Goal: Task Accomplishment & Management: Manage account settings

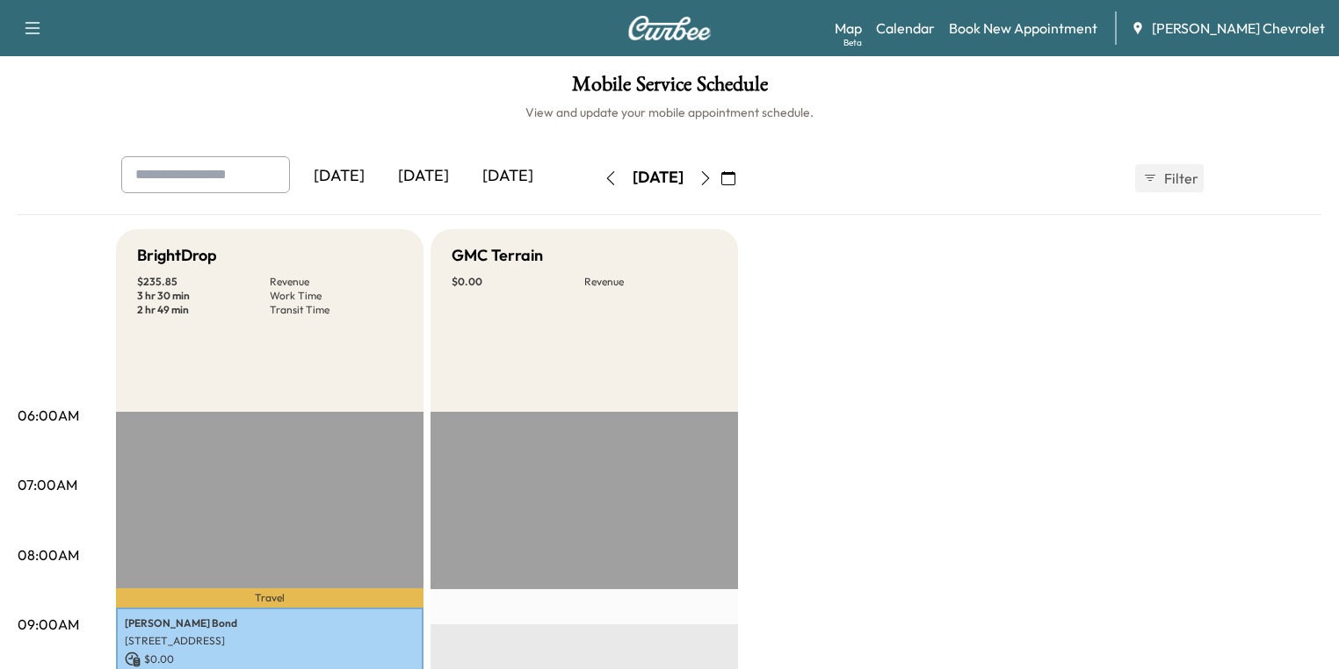
click at [735, 180] on icon "button" at bounding box center [728, 178] width 14 height 14
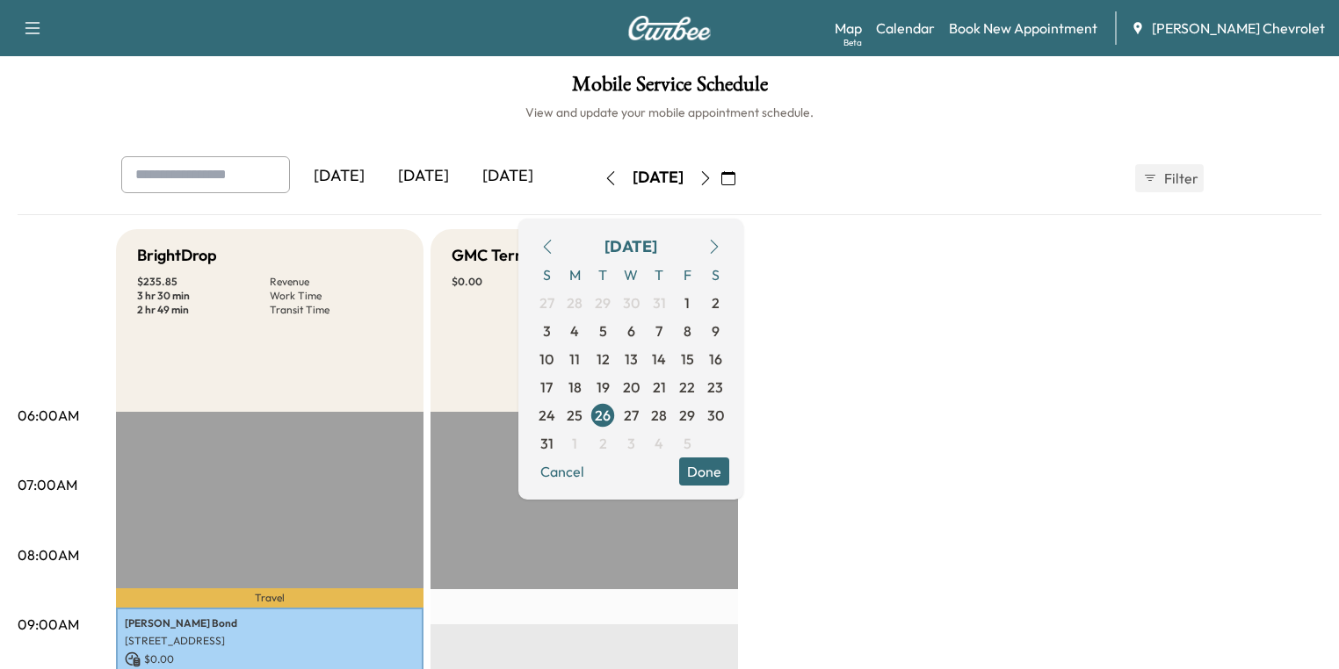
click at [721, 243] on icon "button" at bounding box center [714, 247] width 14 height 14
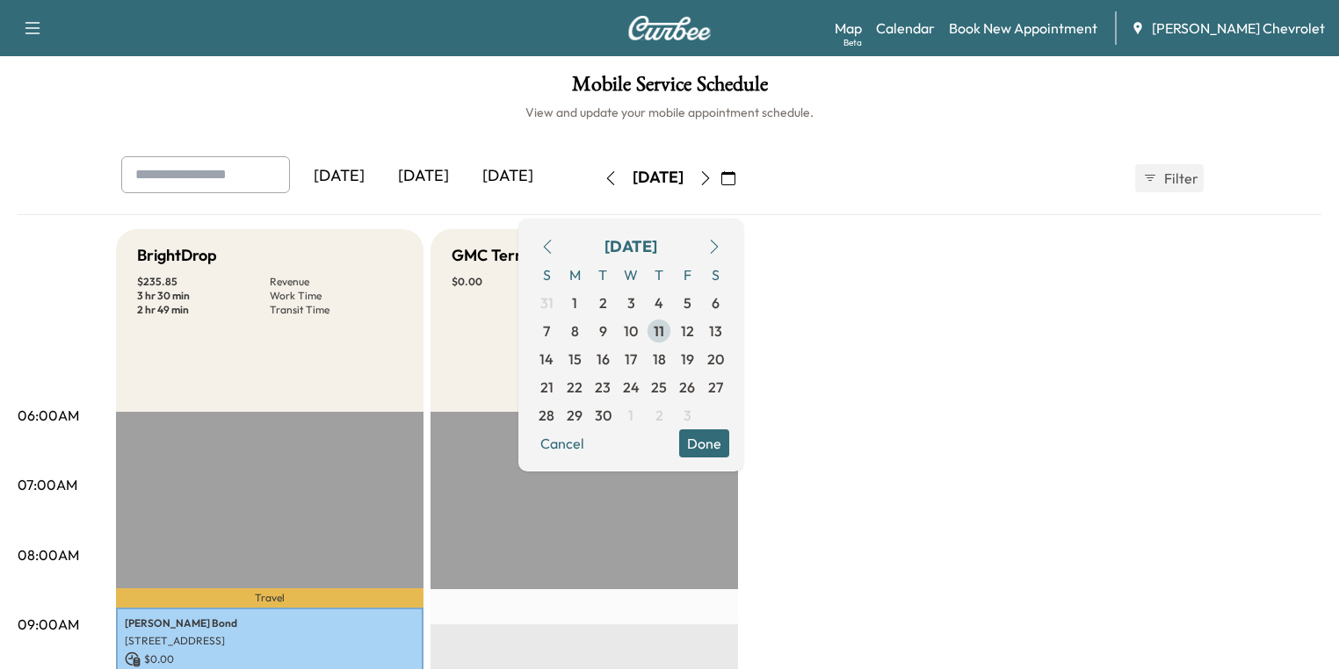
click at [664, 331] on span "11" at bounding box center [659, 331] width 11 height 21
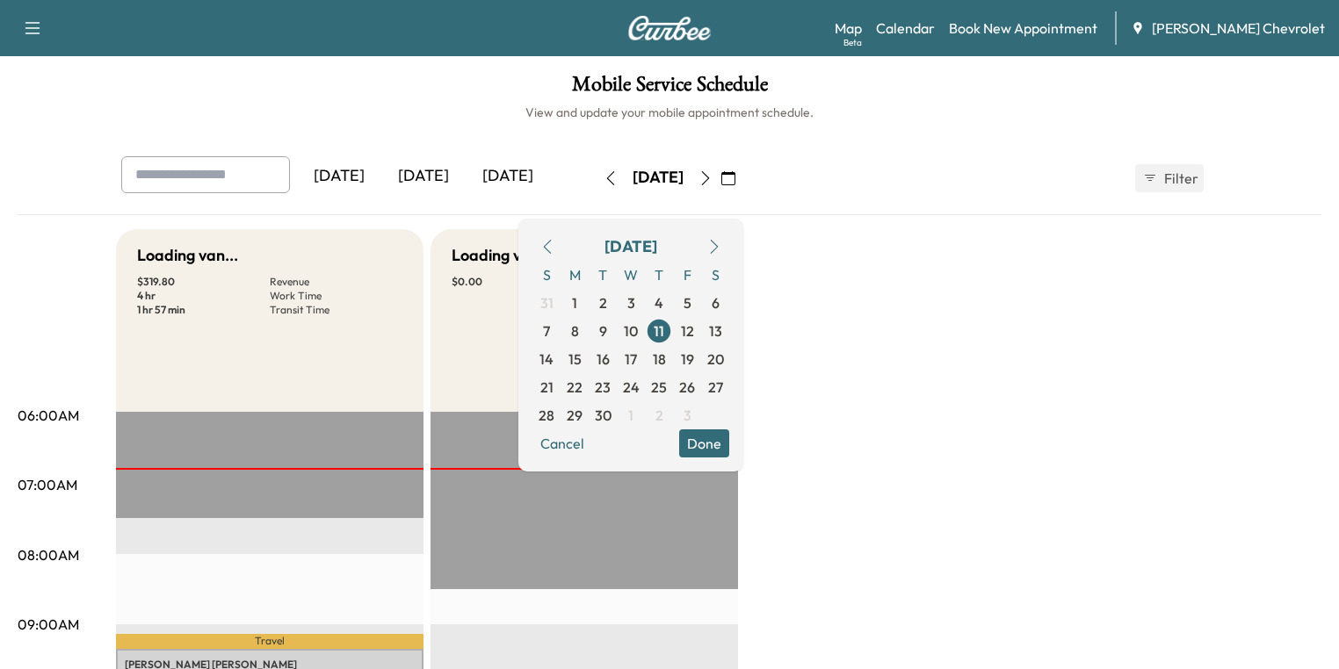
click at [729, 439] on button "Done" at bounding box center [704, 444] width 50 height 28
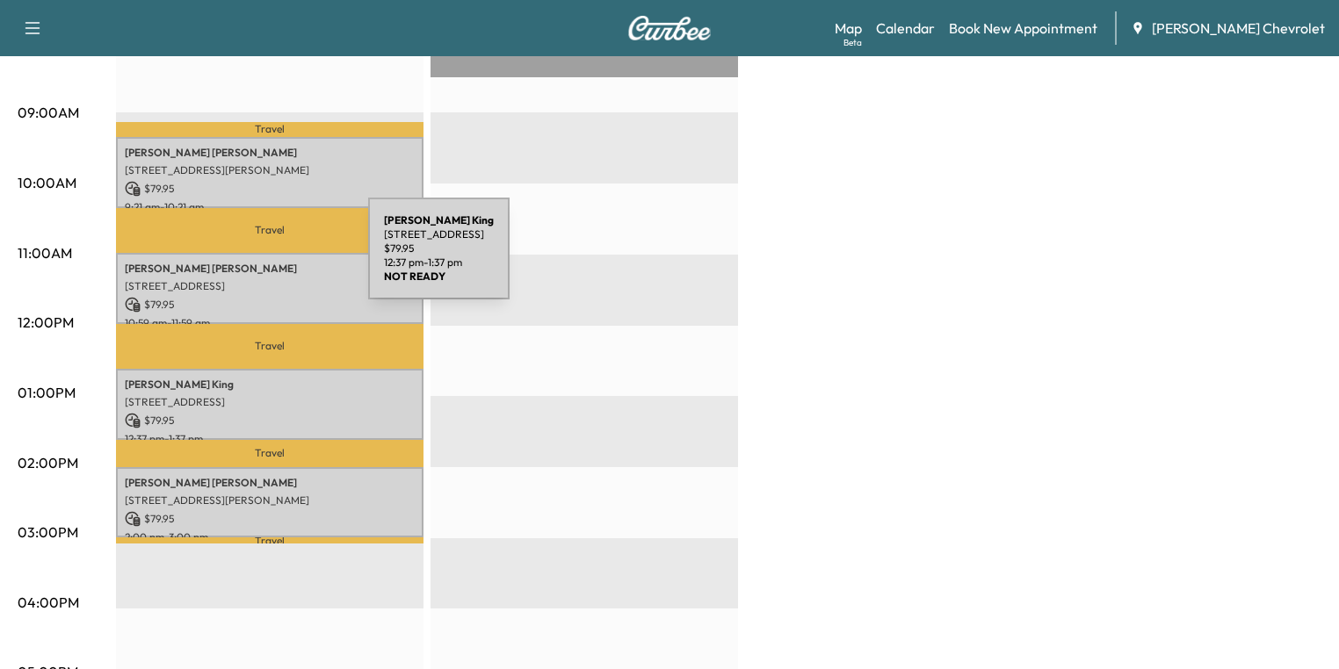
scroll to position [422, 0]
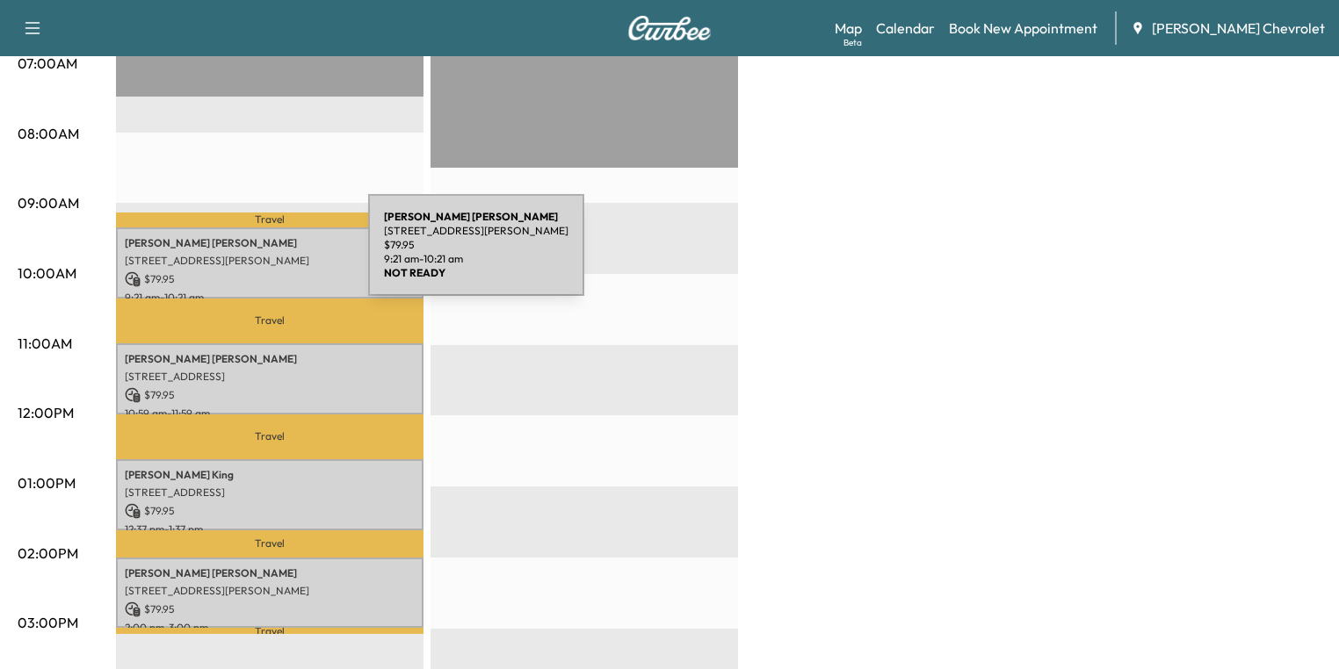
click at [235, 256] on p "[STREET_ADDRESS][PERSON_NAME]" at bounding box center [270, 261] width 290 height 14
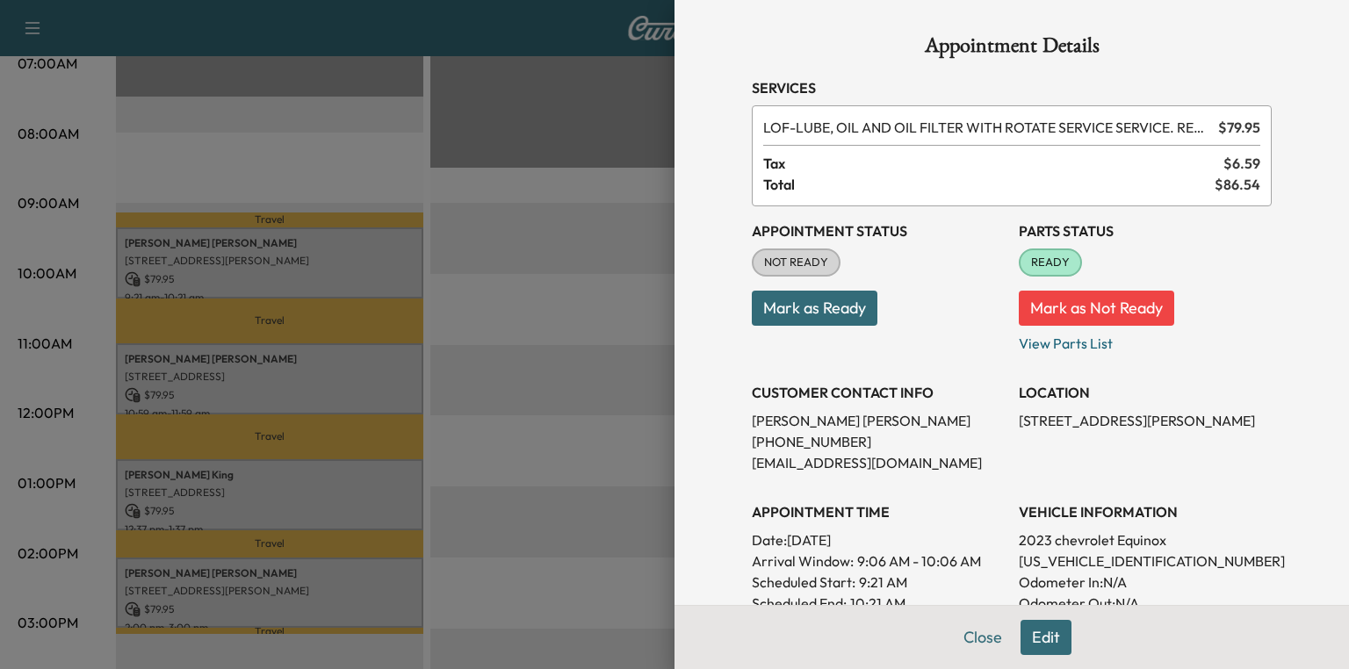
click at [306, 382] on div at bounding box center [674, 334] width 1349 height 669
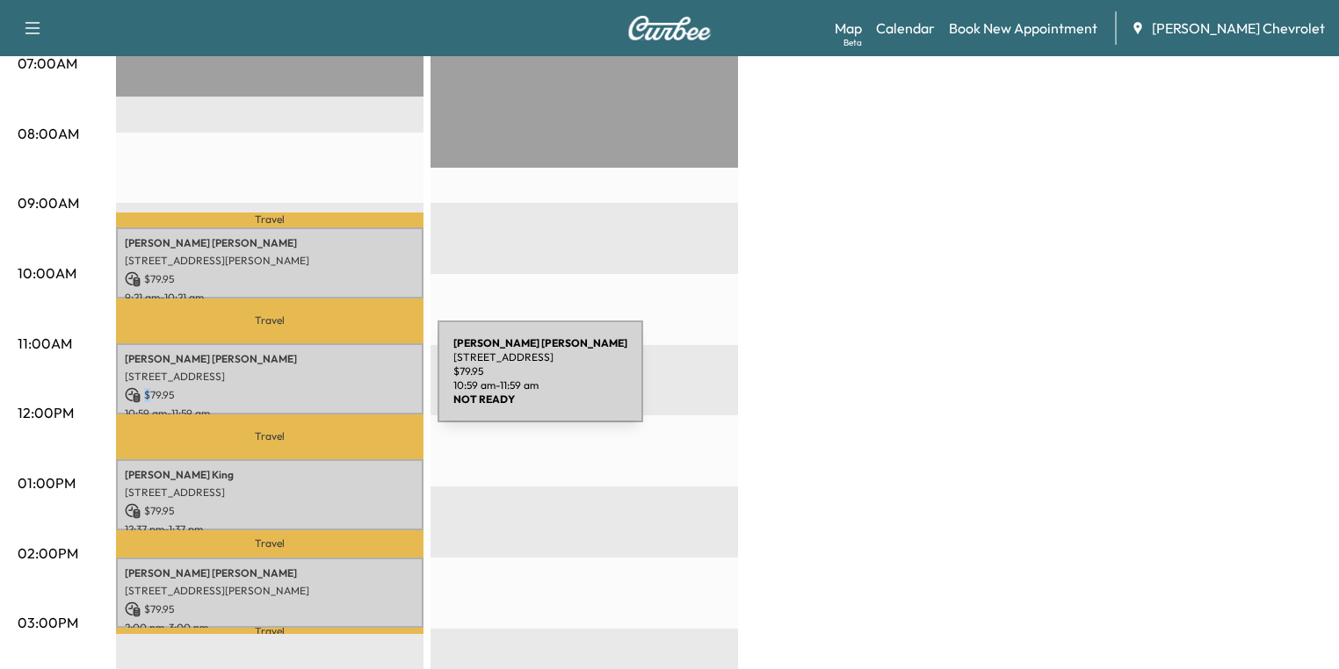
click at [306, 382] on div "[PERSON_NAME] [STREET_ADDRESS] $ 79.95 10:59 am - 11:59 am" at bounding box center [269, 378] width 307 height 71
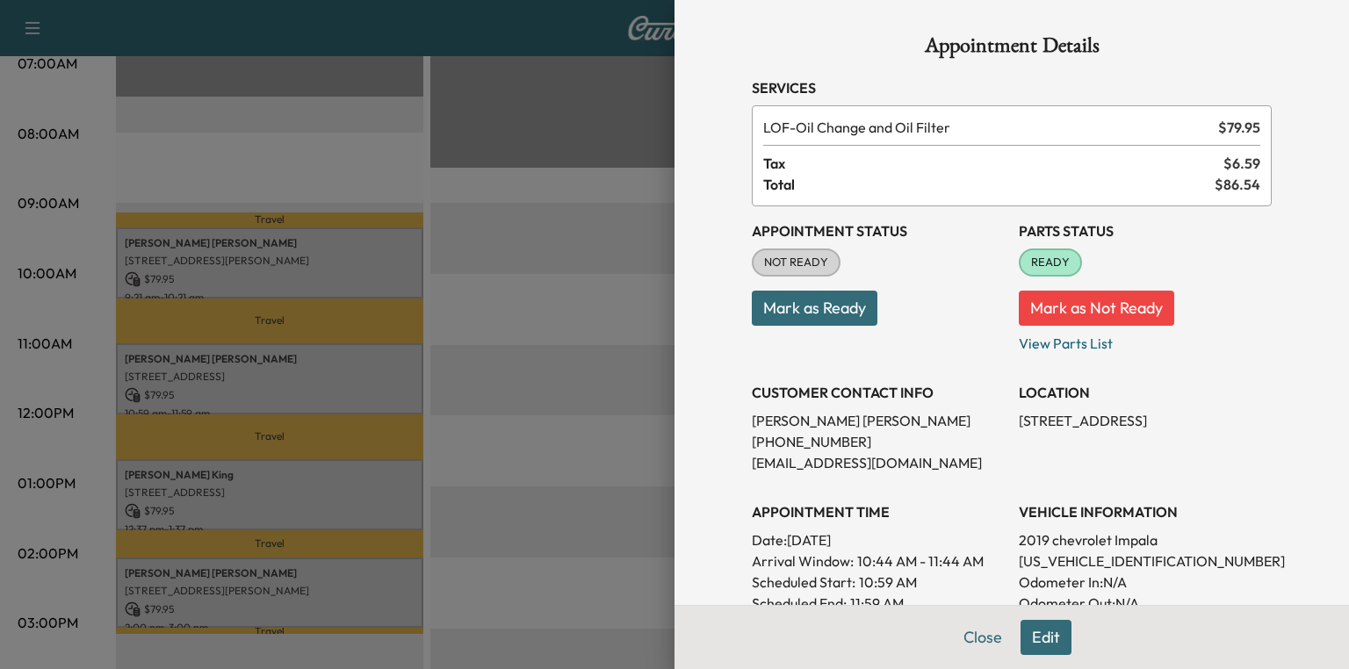
click at [300, 444] on div at bounding box center [674, 334] width 1349 height 669
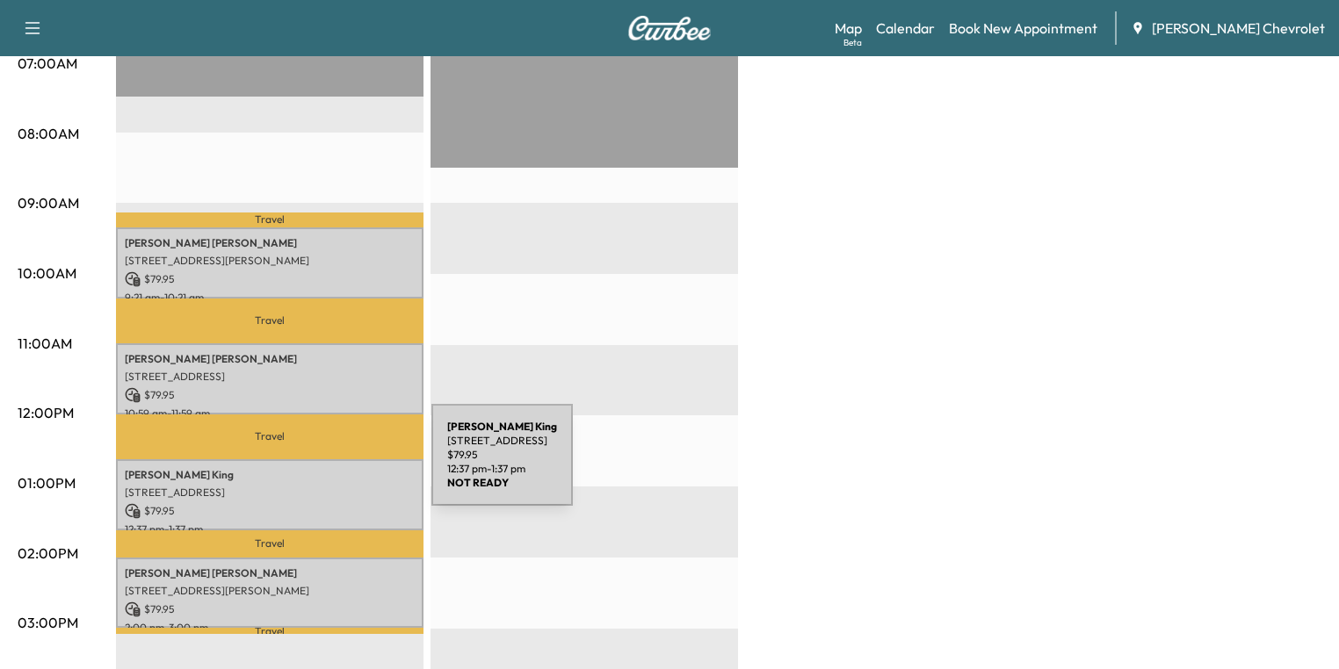
click at [300, 468] on p "[PERSON_NAME]" at bounding box center [270, 475] width 290 height 14
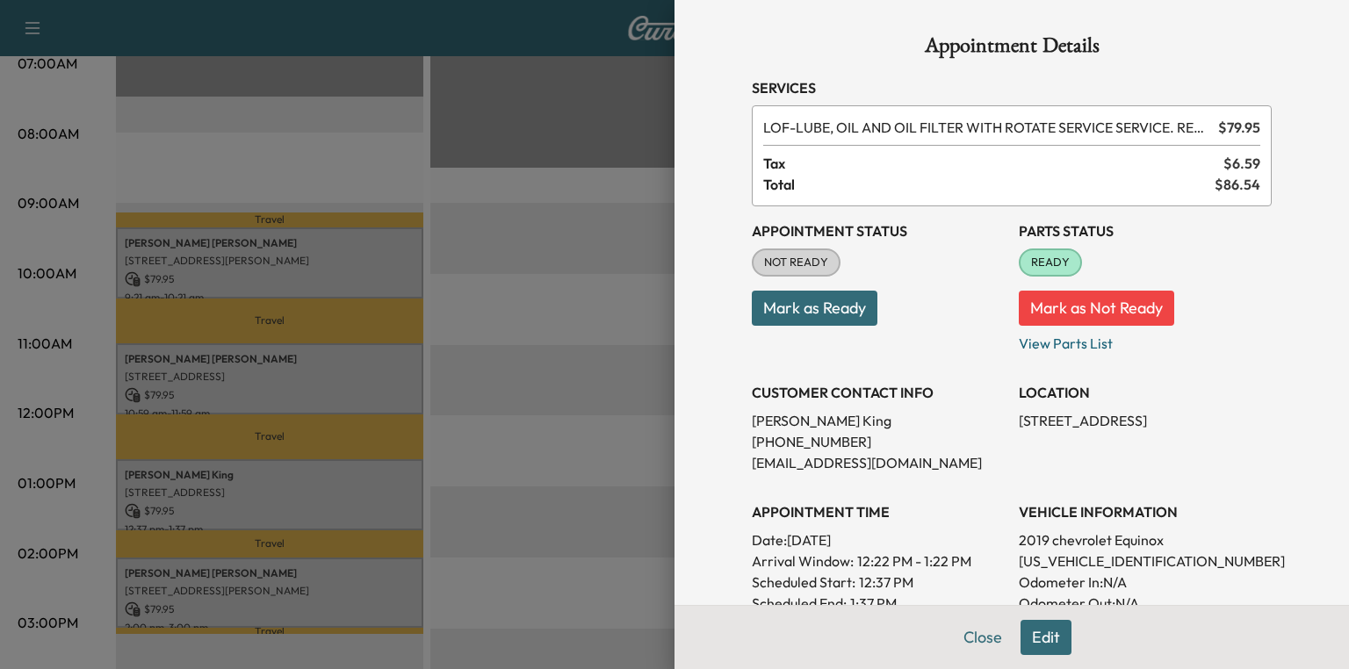
click at [300, 466] on div at bounding box center [674, 334] width 1349 height 669
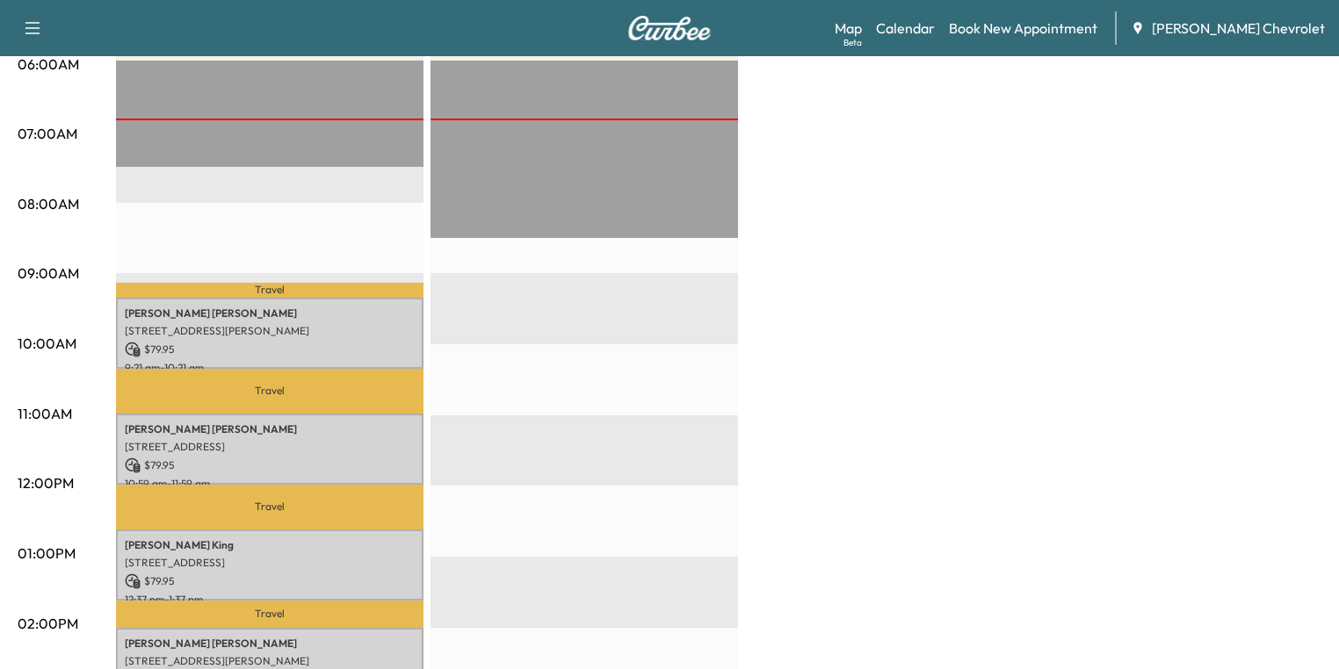
scroll to position [562, 0]
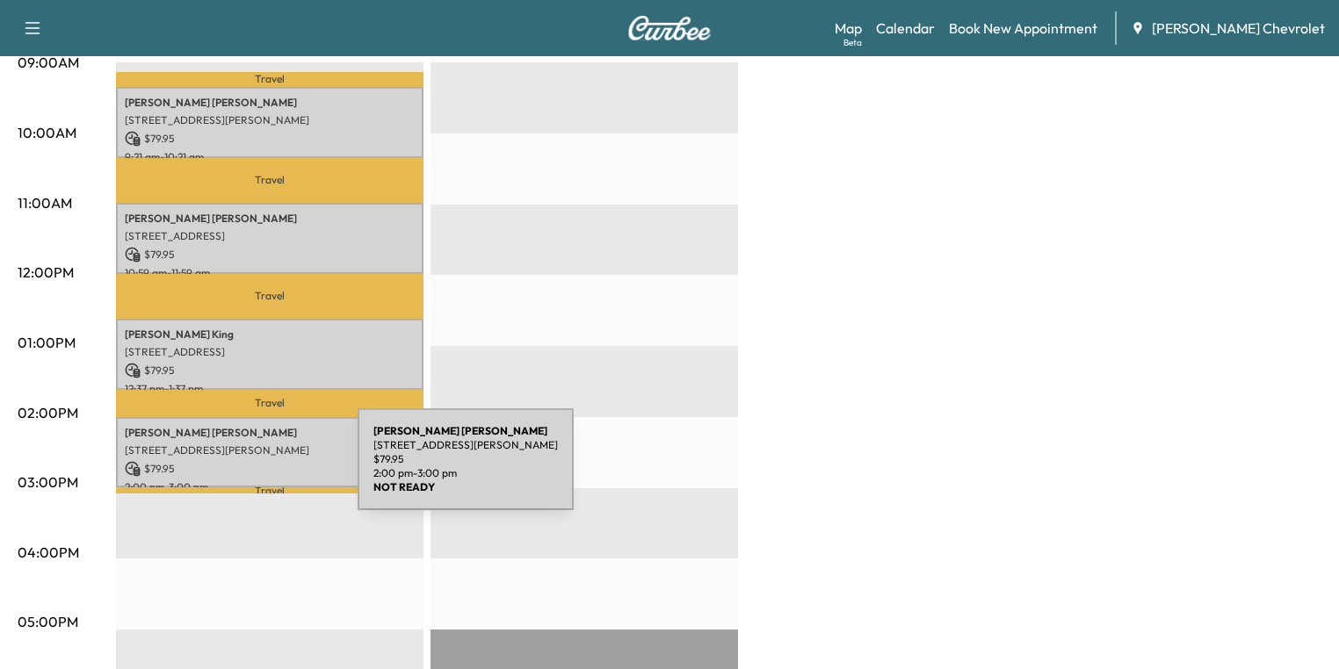
click at [225, 461] on p "$ 79.95" at bounding box center [270, 469] width 290 height 16
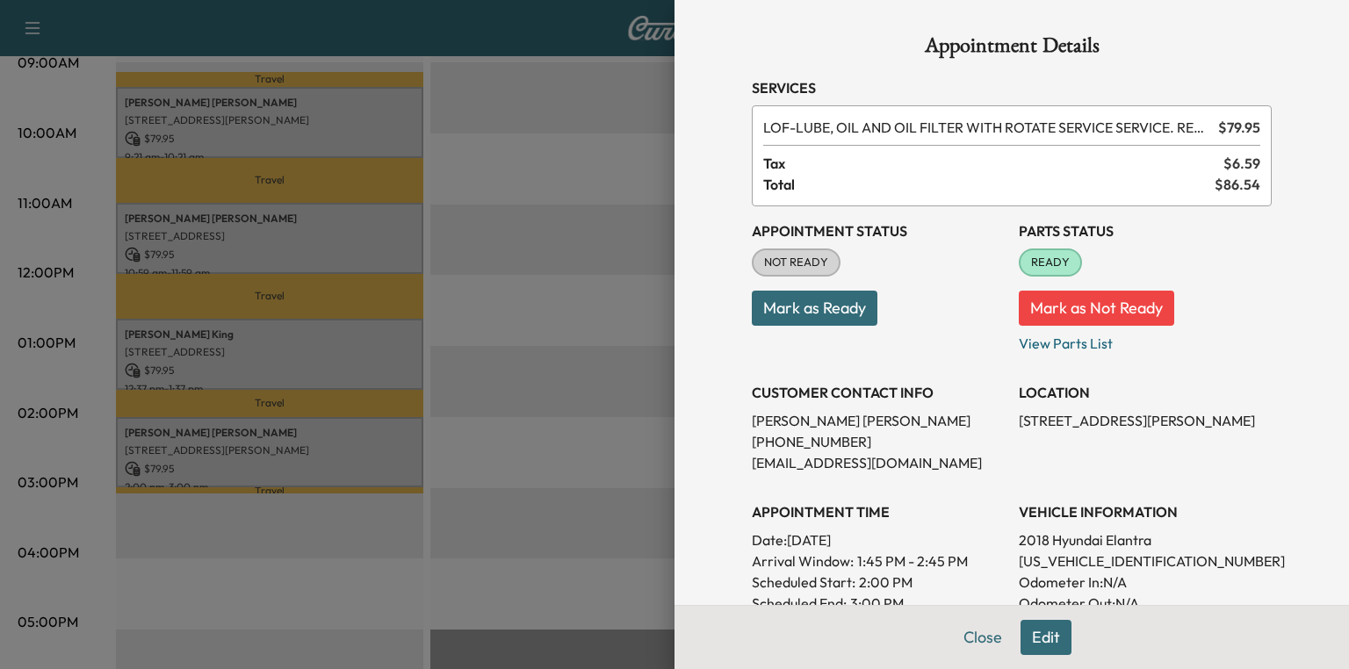
click at [564, 425] on div at bounding box center [674, 334] width 1349 height 669
